Goal: Information Seeking & Learning: Learn about a topic

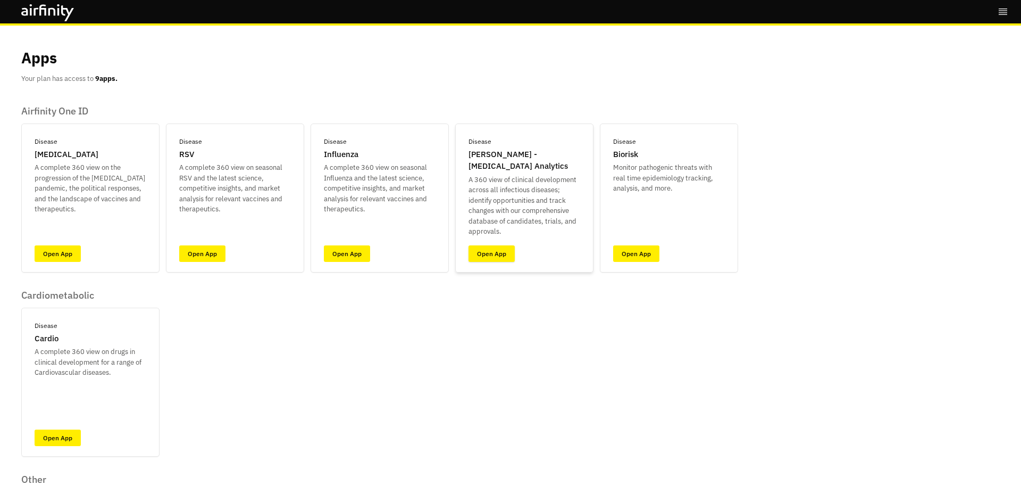
click at [488, 252] on link "Open App" at bounding box center [492, 253] width 46 height 16
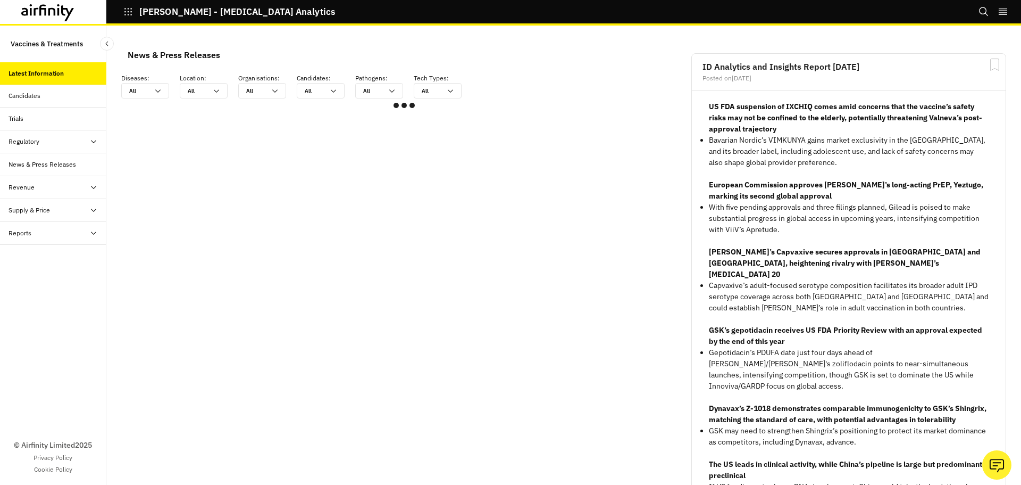
scroll to position [630, 311]
click at [52, 98] on div "Candidates" at bounding box center [58, 96] width 98 height 10
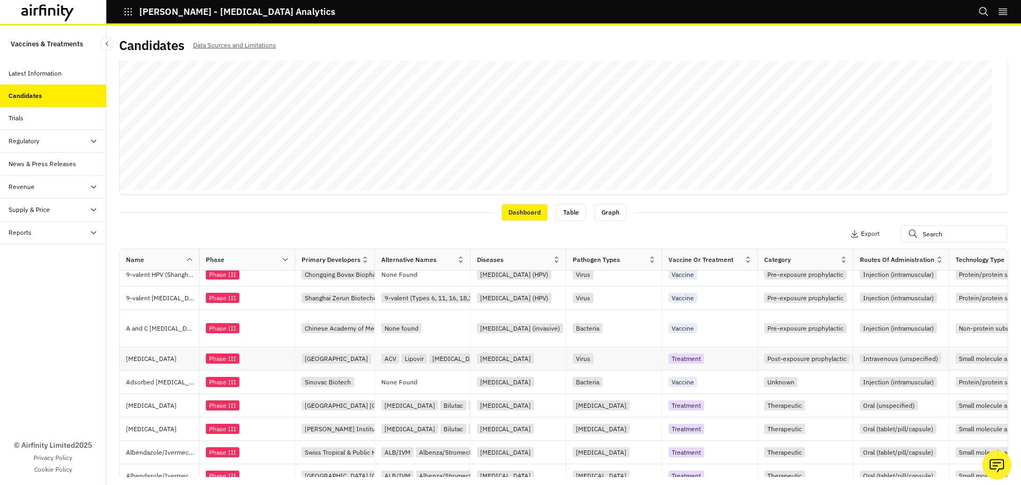
scroll to position [251, 0]
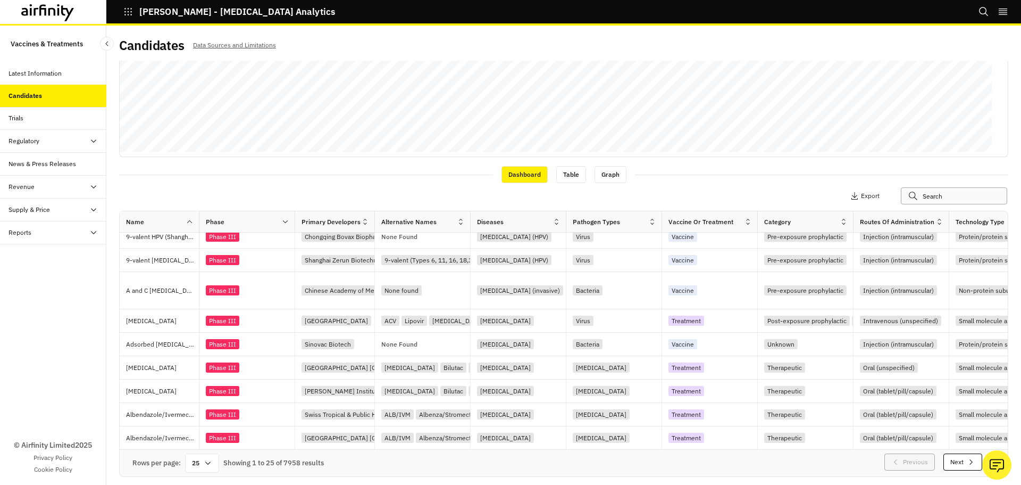
click at [931, 202] on input "text" at bounding box center [954, 195] width 106 height 17
type input "w"
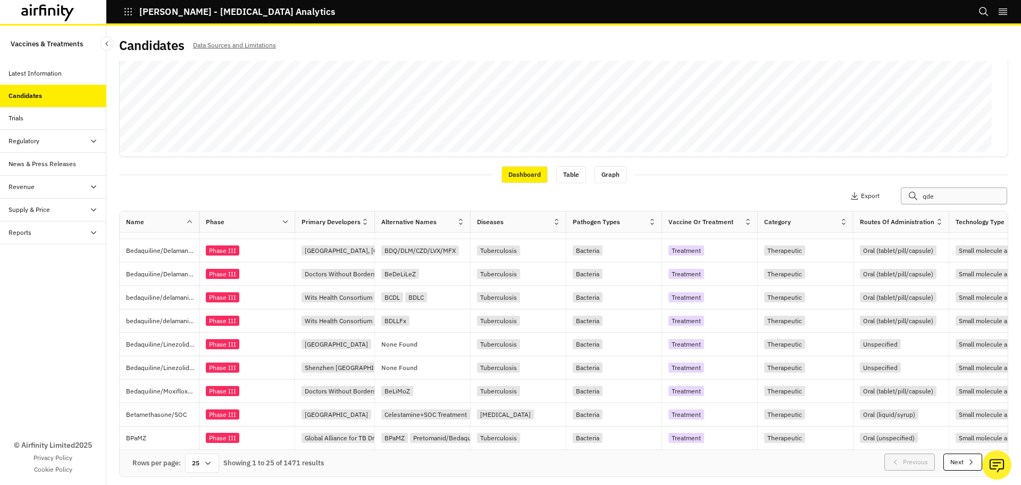
scroll to position [371, 0]
type input "qden"
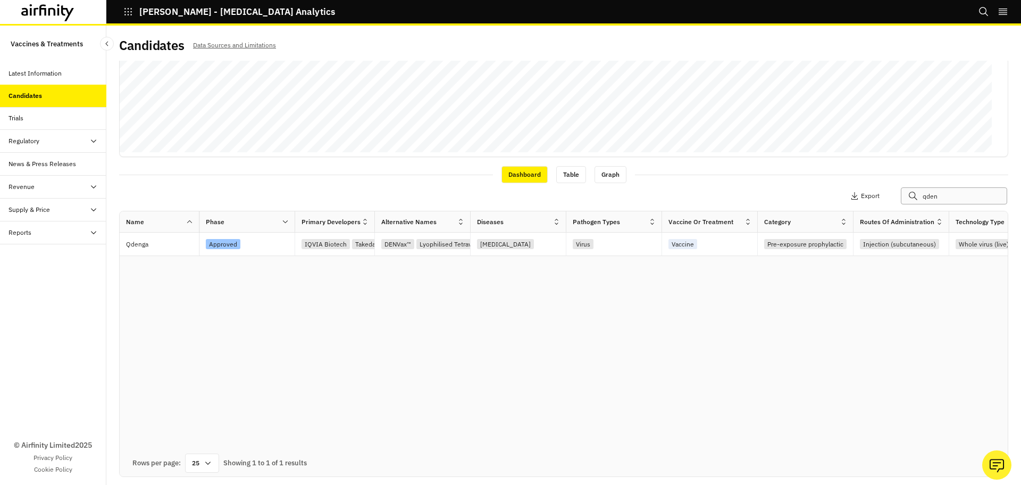
click at [938, 193] on input "qden" at bounding box center [954, 195] width 106 height 17
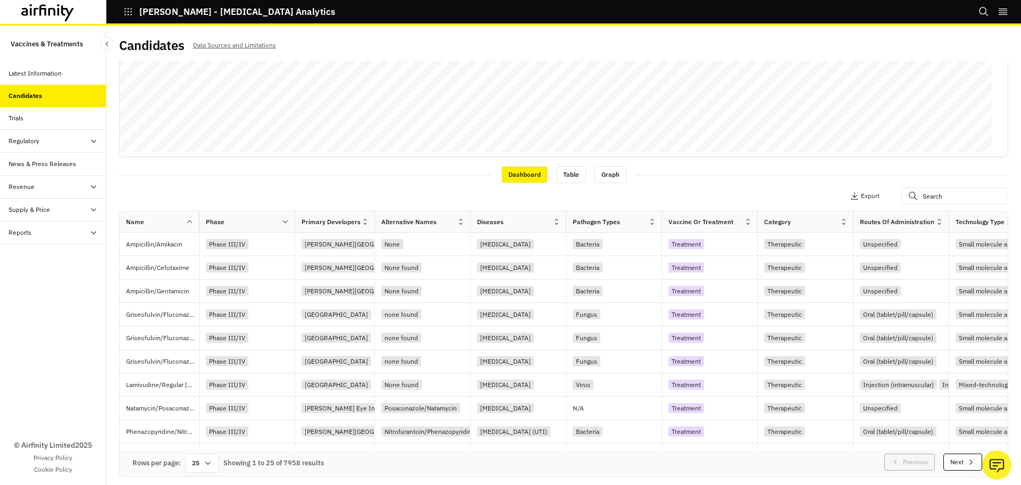
click at [841, 226] on div at bounding box center [846, 221] width 13 height 13
click at [816, 260] on div "Sort Ascending" at bounding box center [798, 271] width 109 height 24
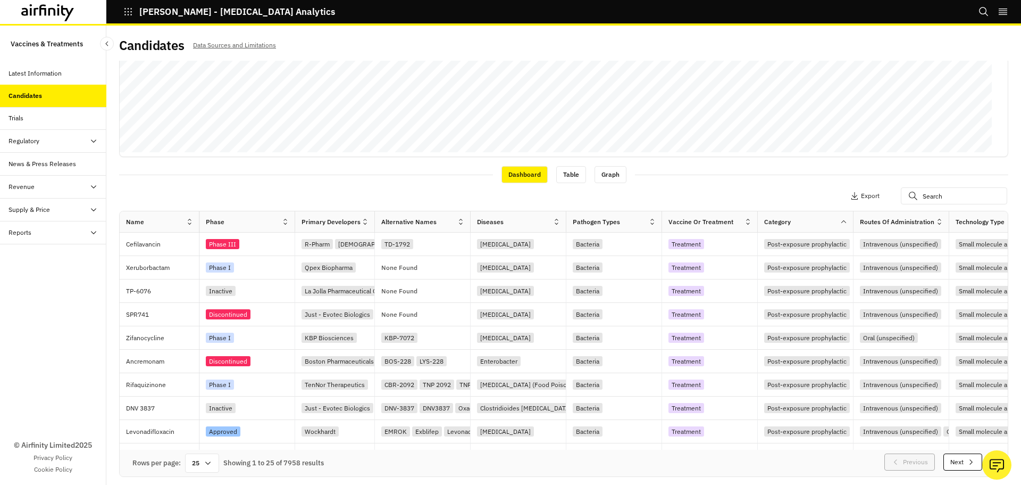
click at [843, 222] on icon at bounding box center [844, 222] width 8 height 8
click at [807, 287] on div "Sort Descending" at bounding box center [798, 294] width 109 height 24
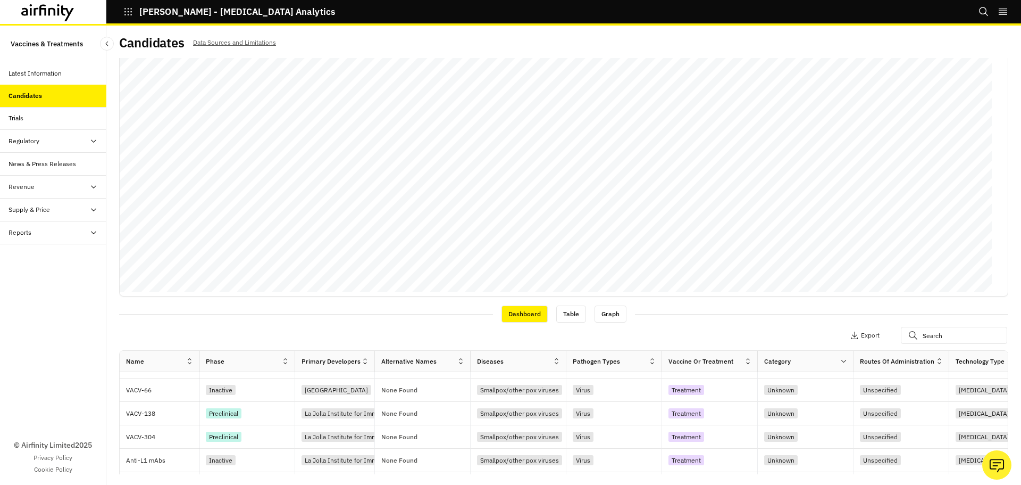
scroll to position [251, 0]
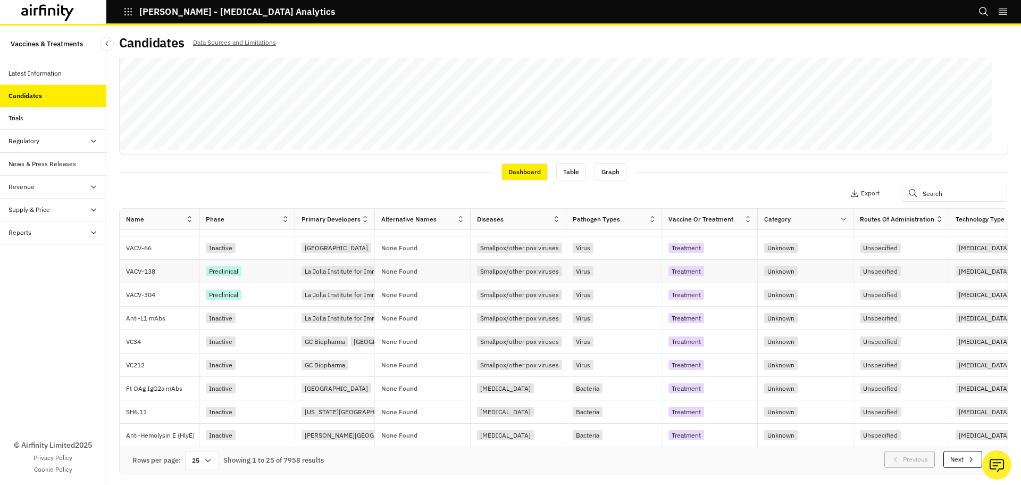
drag, startPoint x: 344, startPoint y: 270, endPoint x: 255, endPoint y: 280, distance: 89.9
click at [348, 177] on div "Dashboard Table Graph" at bounding box center [563, 171] width 889 height 18
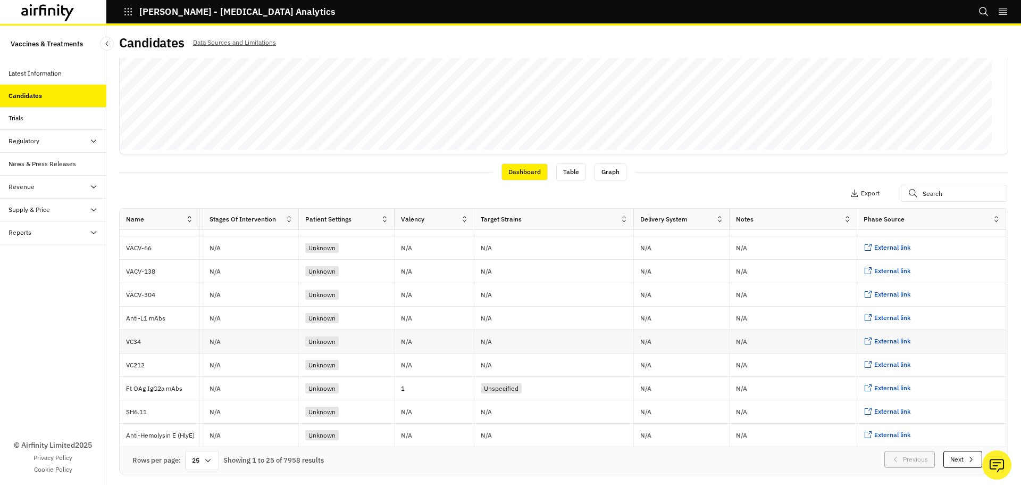
scroll to position [371, 1249]
click at [926, 191] on input "text" at bounding box center [954, 193] width 106 height 17
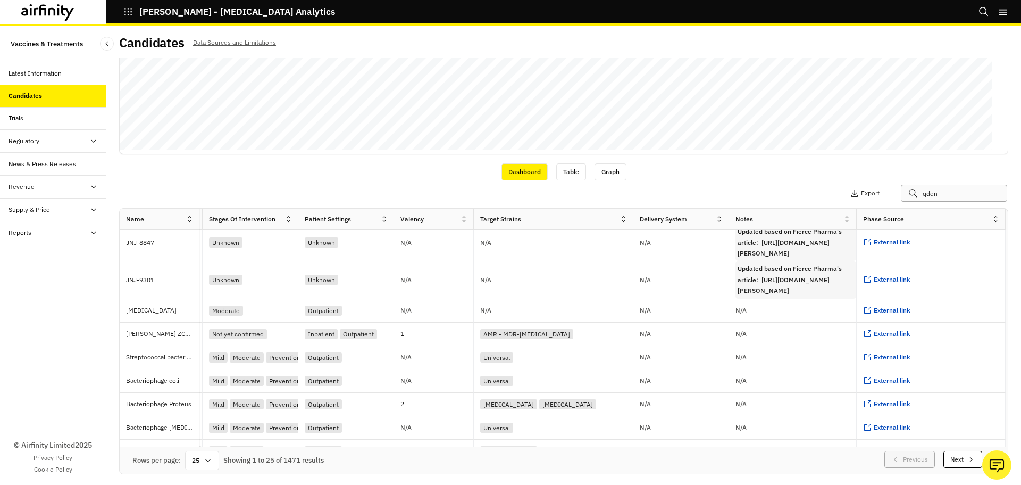
scroll to position [0, 1249]
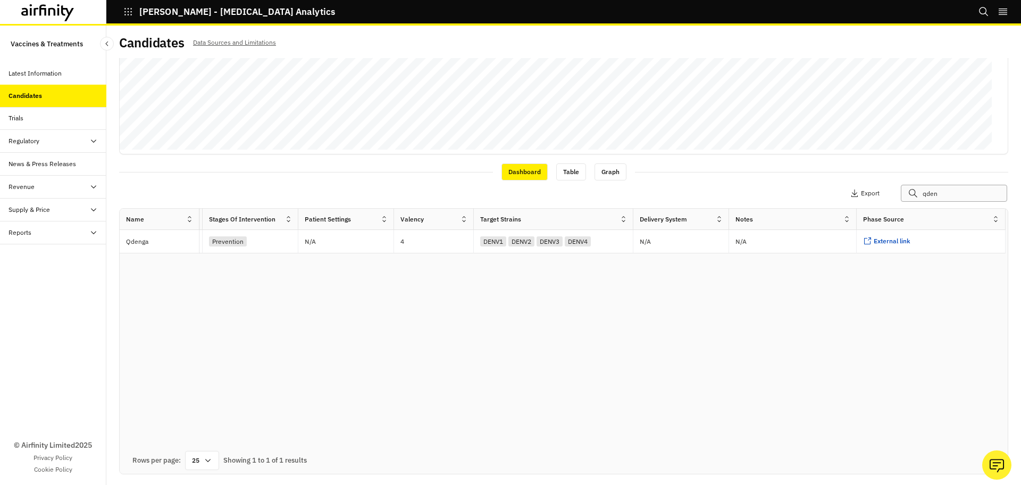
type input "qden"
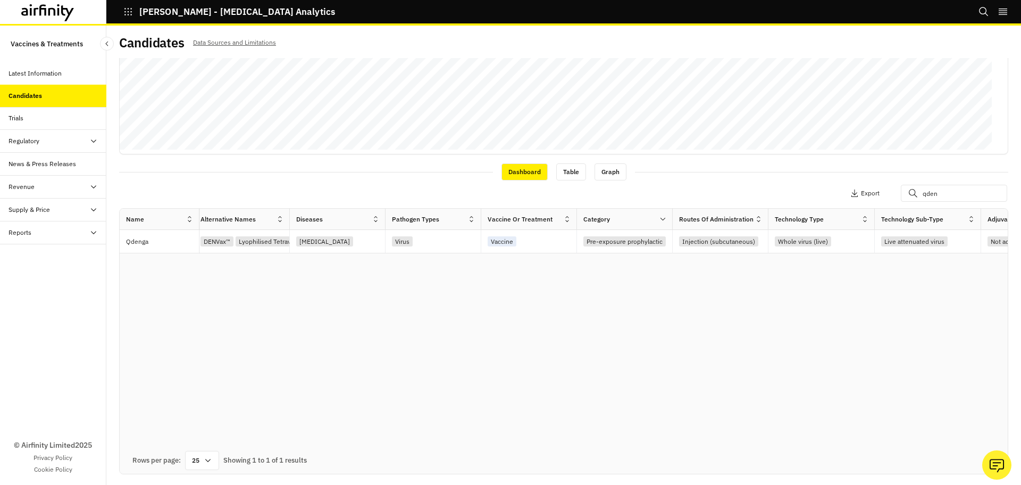
scroll to position [0, 208]
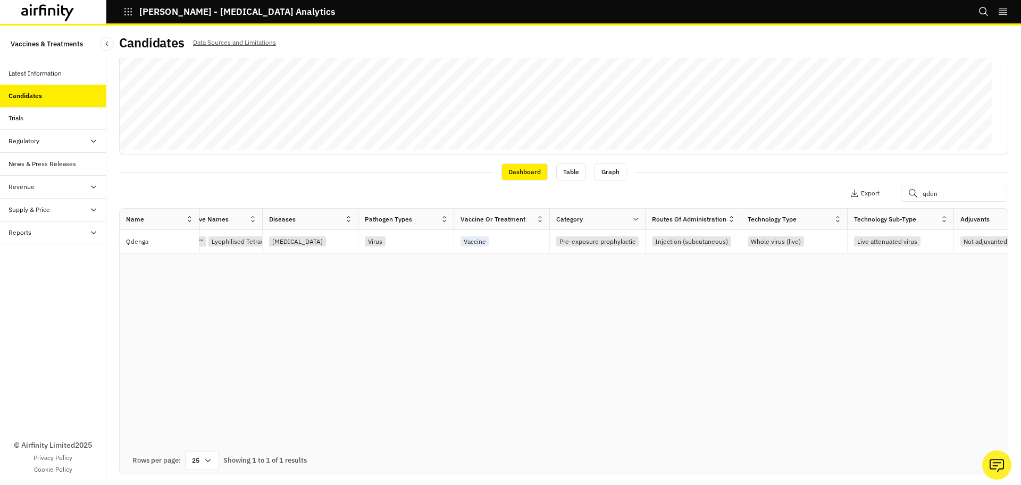
click at [129, 14] on icon "button" at bounding box center [128, 12] width 10 height 10
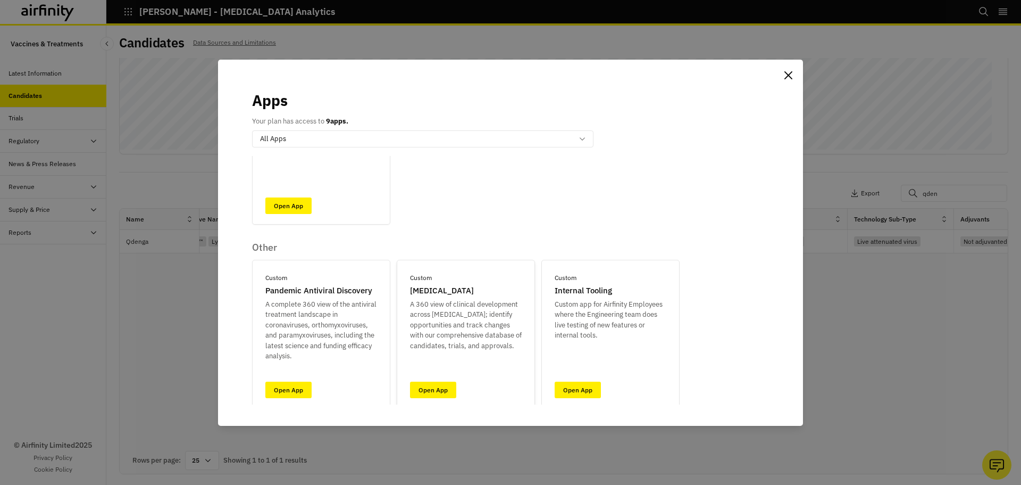
scroll to position [451, 0]
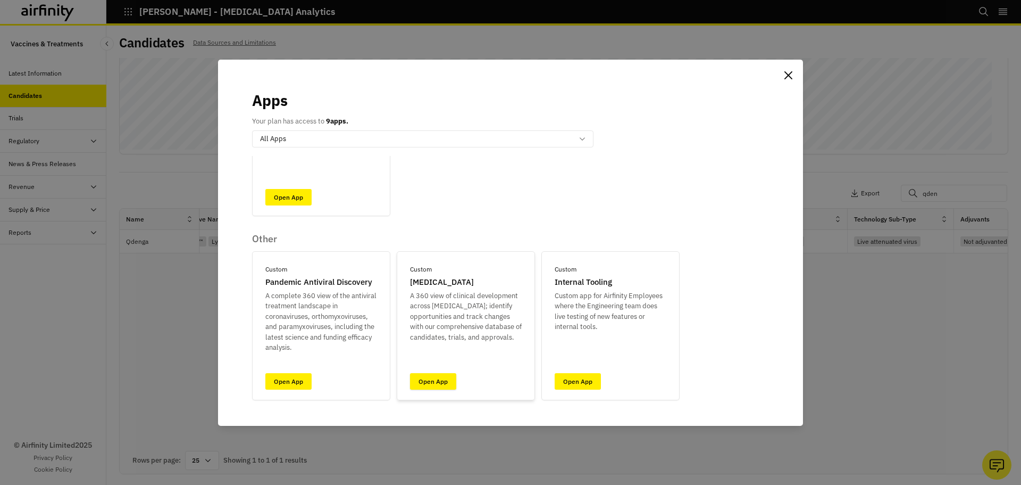
click at [435, 385] on link "Open App" at bounding box center [433, 381] width 46 height 16
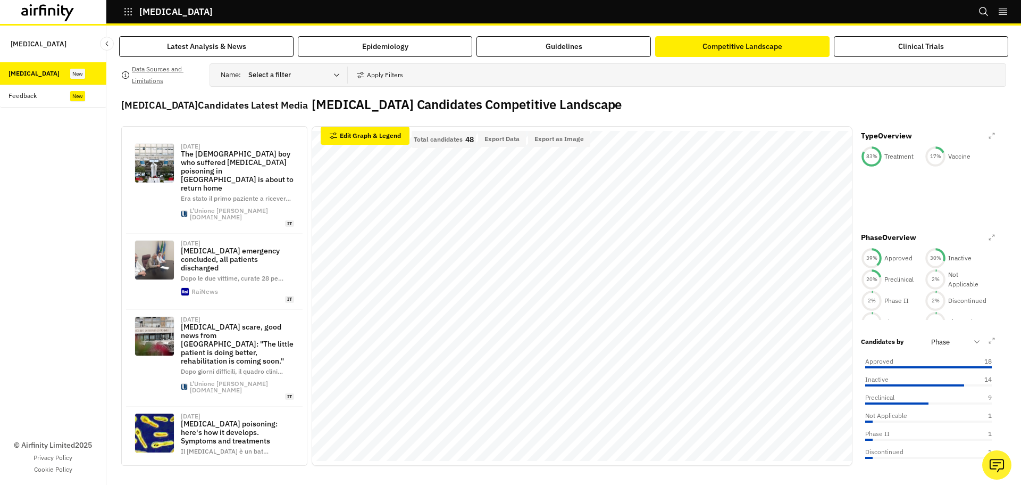
scroll to position [56, 0]
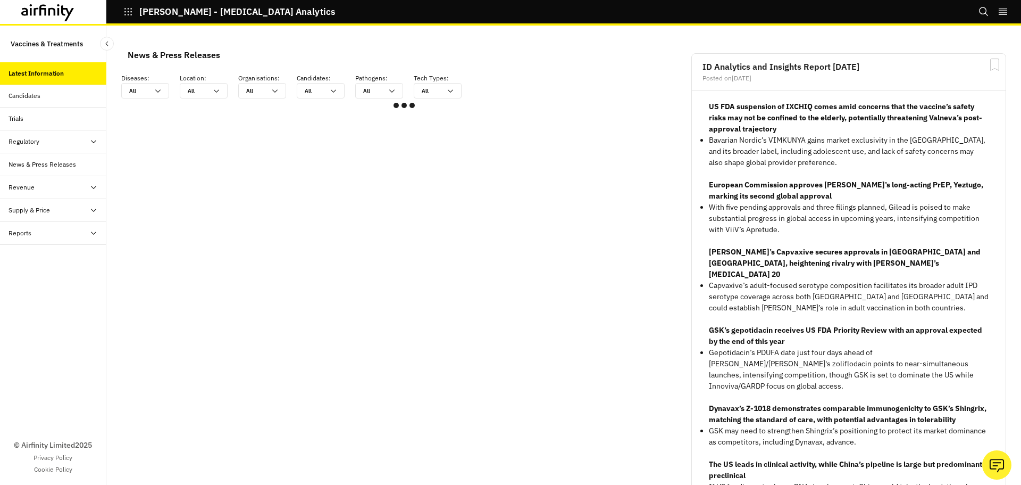
scroll to position [630, 311]
click at [30, 120] on div "Trials" at bounding box center [58, 119] width 98 height 10
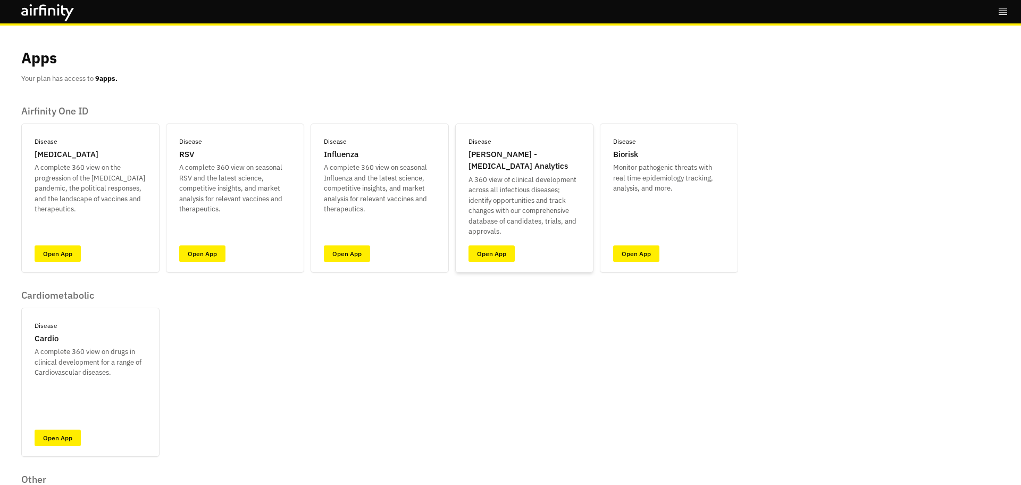
click at [485, 239] on div "Disease [PERSON_NAME] - [MEDICAL_DATA] Analytics A 360 view of clinical develop…" at bounding box center [524, 197] width 138 height 149
click at [486, 254] on link "Open App" at bounding box center [492, 253] width 46 height 16
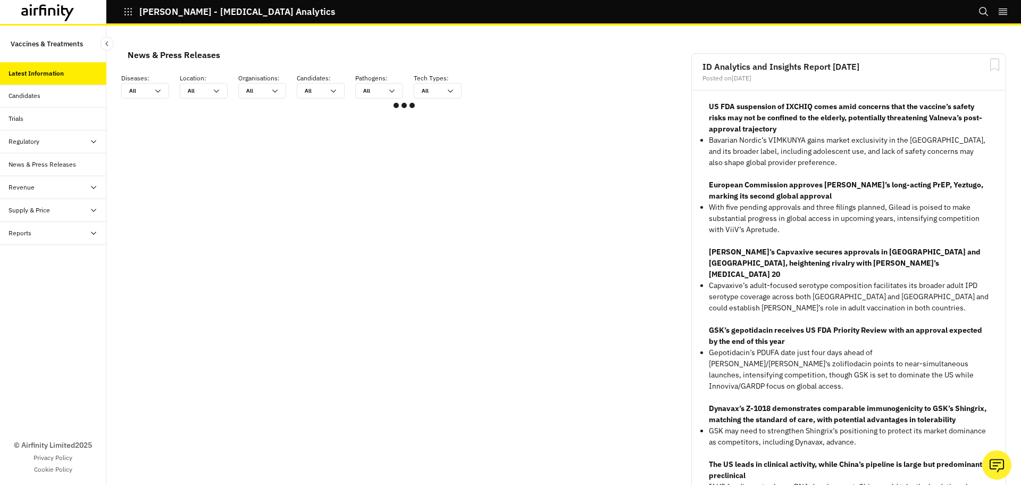
click at [44, 96] on div "Candidates" at bounding box center [58, 96] width 98 height 10
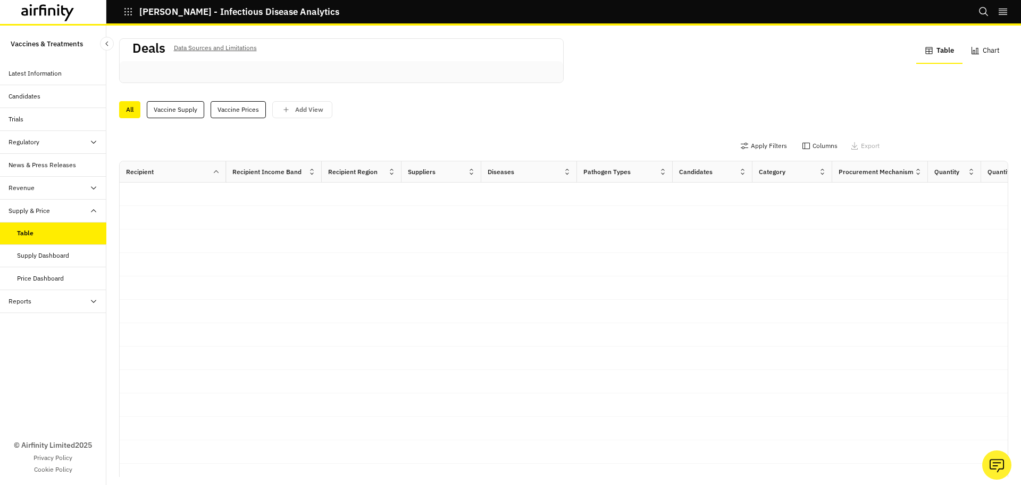
click at [66, 259] on div "Supply Dashboard" at bounding box center [43, 256] width 52 height 10
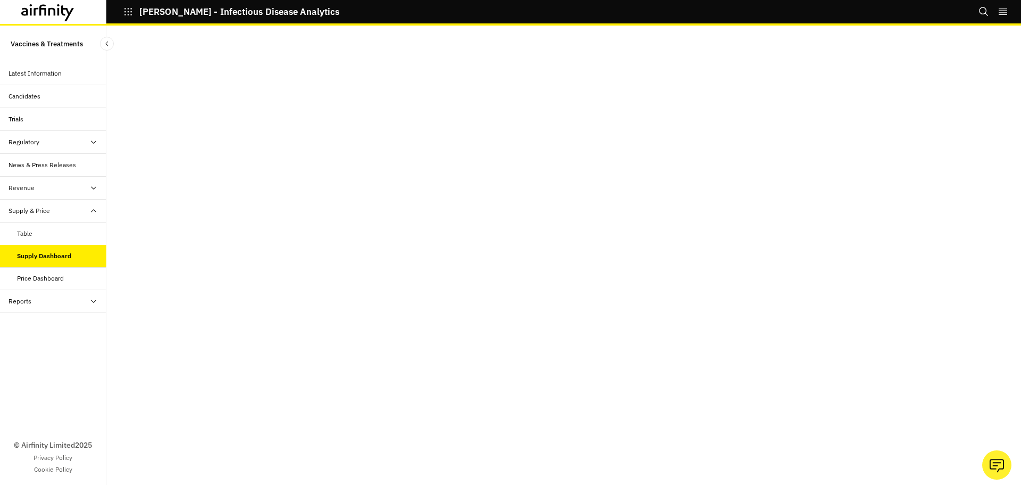
click at [65, 278] on div "Price Dashboard" at bounding box center [61, 278] width 89 height 10
